Goal: Task Accomplishment & Management: Manage account settings

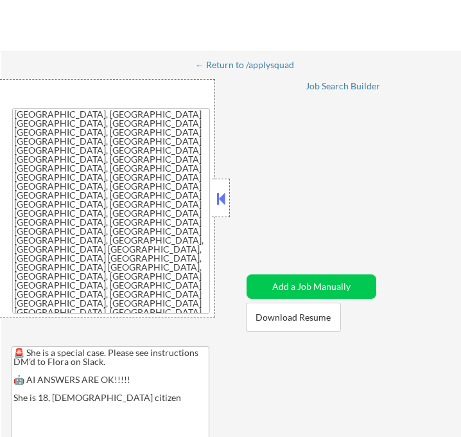
select select ""applied""
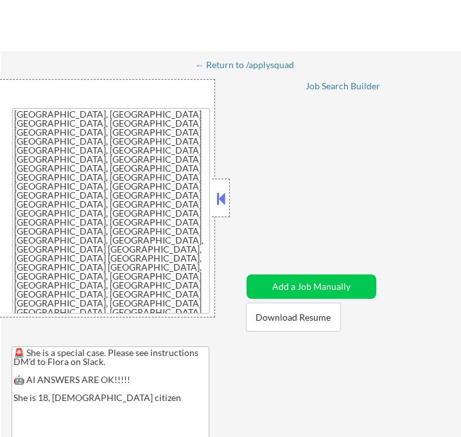
select select ""applied""
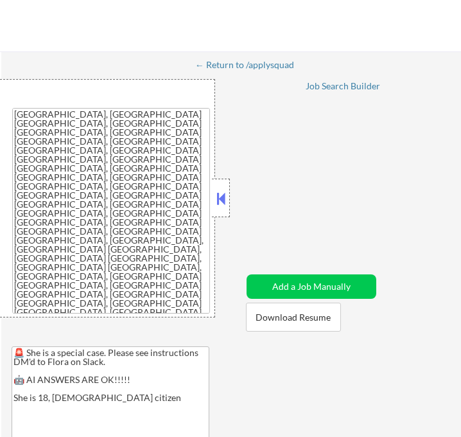
select select ""applied""
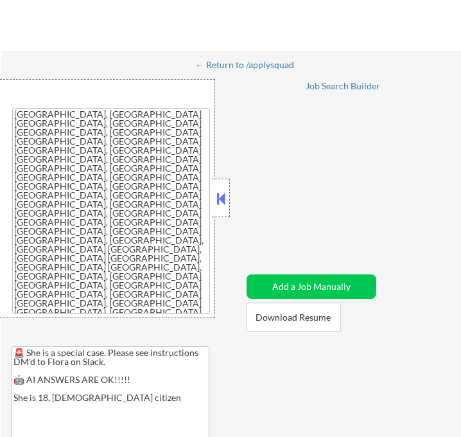
select select ""applied""
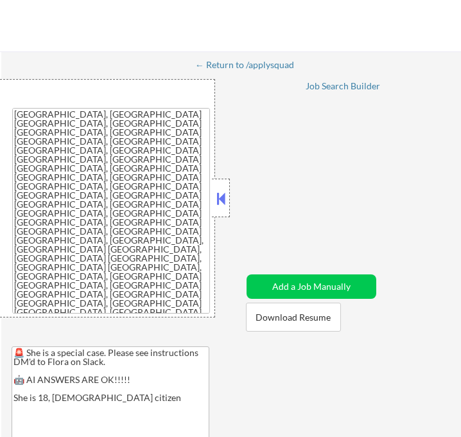
select select ""applied""
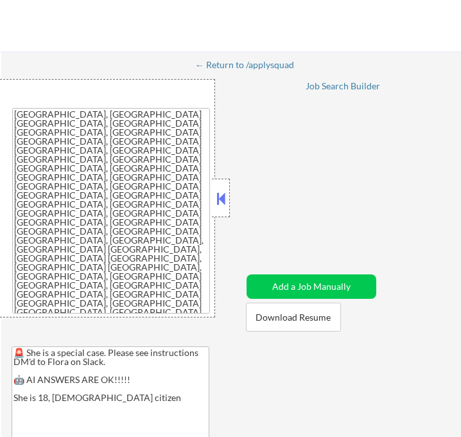
select select ""applied""
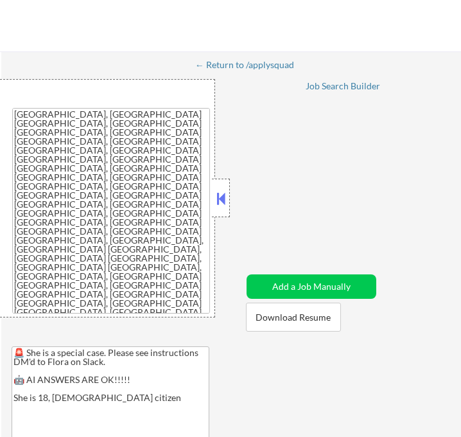
select select ""excluded__other_""
select select ""excluded__bad_match_""
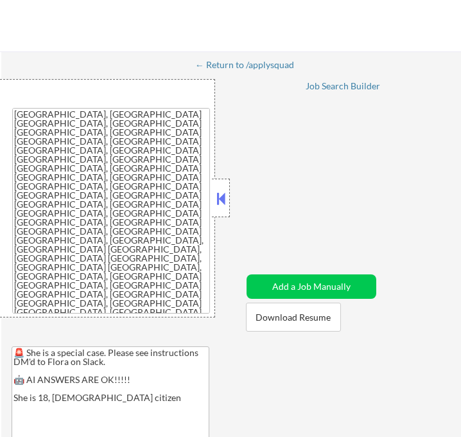
select select ""excluded__expired_""
select select ""excluded__other_""
select select ""pending""
select select ""excluded__bad_match_""
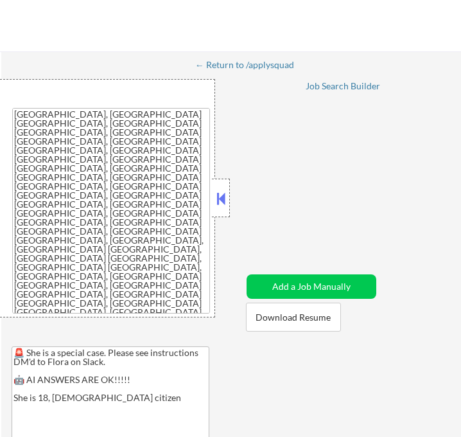
select select ""excluded__bad_match_""
select select ""excluded__expired_""
select select ""excluded__bad_match_""
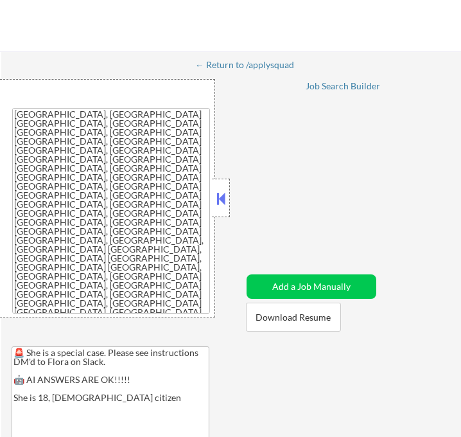
select select ""excluded__bad_match_""
select select ""excluded__expired_""
select select ""excluded__other_""
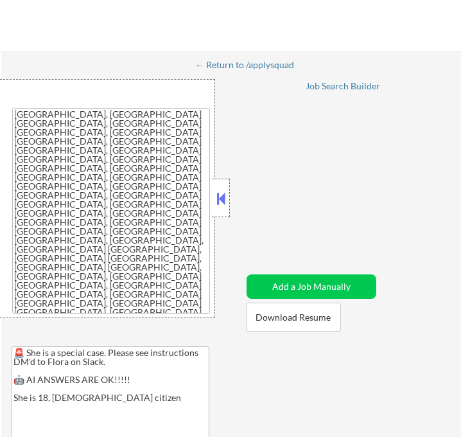
select select ""excluded__bad_match_""
select select ""excluded__other_""
select select ""excluded__bad_match_""
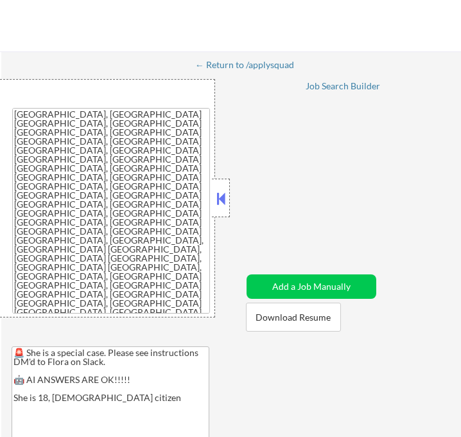
select select ""excluded__bad_match_""
select select ""excluded__other_""
select select ""excluded__bad_match_""
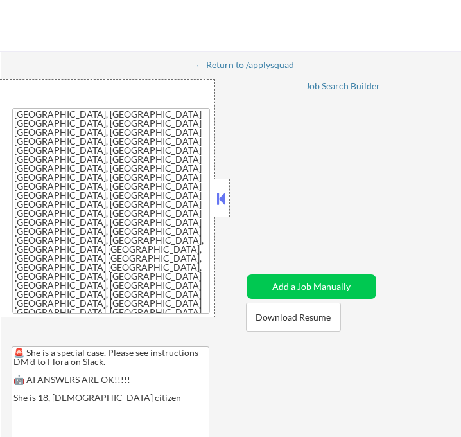
select select ""excluded__bad_match_""
select select ""excluded__other_""
select select ""excluded__bad_match_""
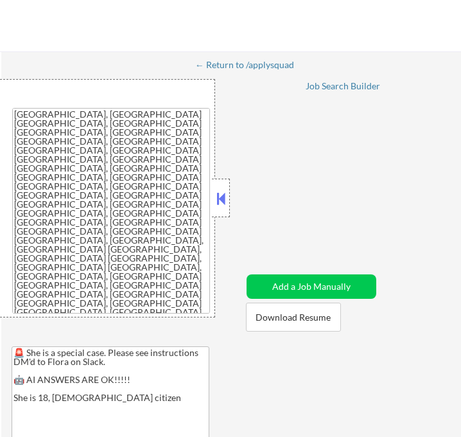
select select ""excluded__bad_match_""
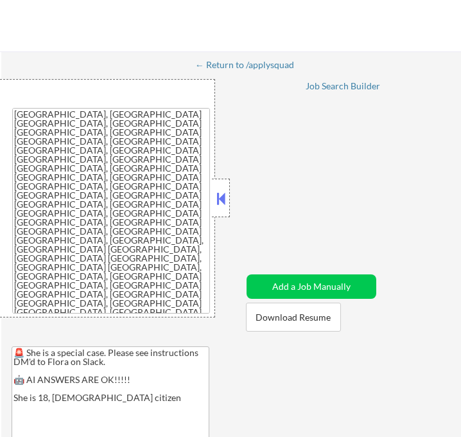
select select ""excluded__bad_match_""
select select ""excluded__expired_""
select select ""excluded__bad_match_""
select select ""pending""
select select ""excluded__bad_match_""
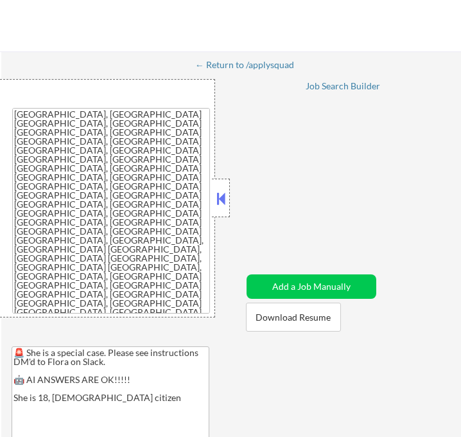
select select ""excluded__bad_match_""
select select ""excluded__expired_""
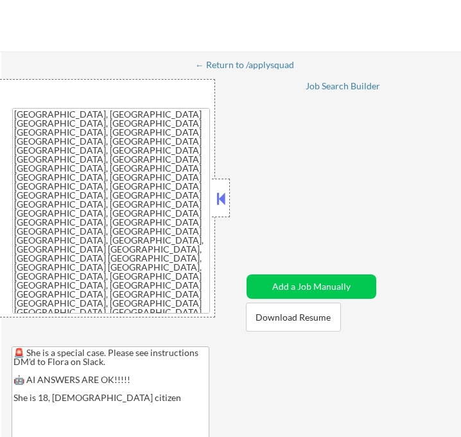
select select ""excluded__bad_match_""
select select ""excluded__expired_""
select select ""excluded__bad_match_""
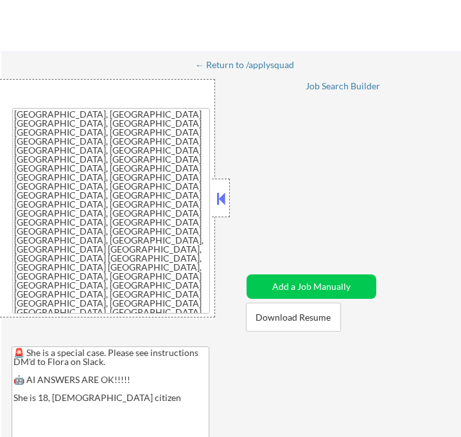
select select ""excluded__bad_match_""
select select ""excluded__expired_""
select select ""excluded__bad_match_""
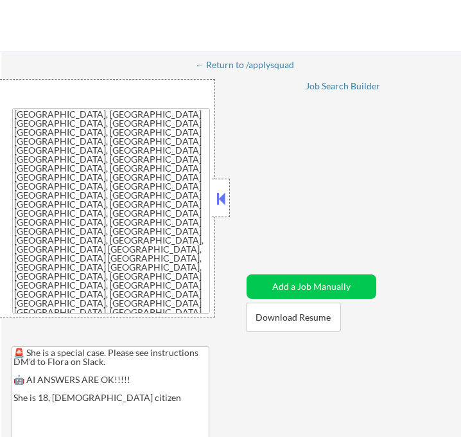
select select ""excluded__bad_match_""
select select ""excluded__expired_""
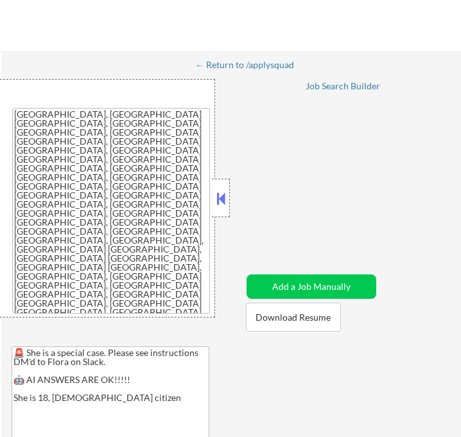
select select ""excluded__bad_match_""
select select ""excluded__expired_""
select select ""excluded__bad_match_""
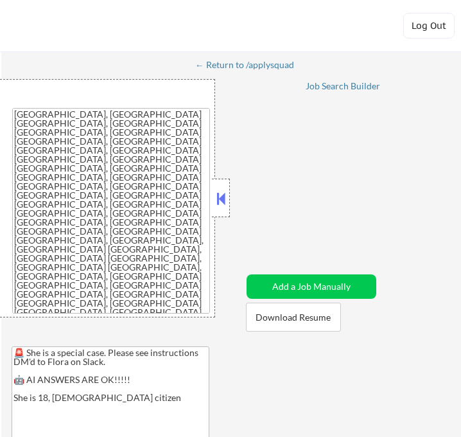
select select ""pending""
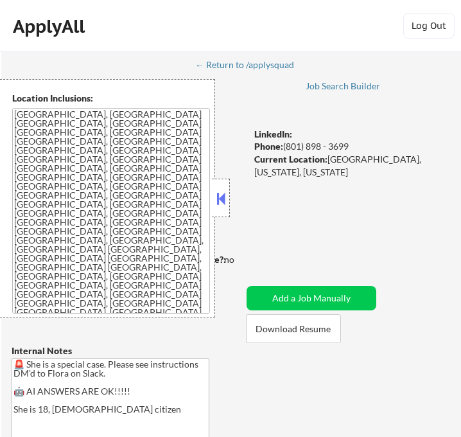
select select ""pending""
